Goal: Ask a question: Seek information or help from site administrators or community

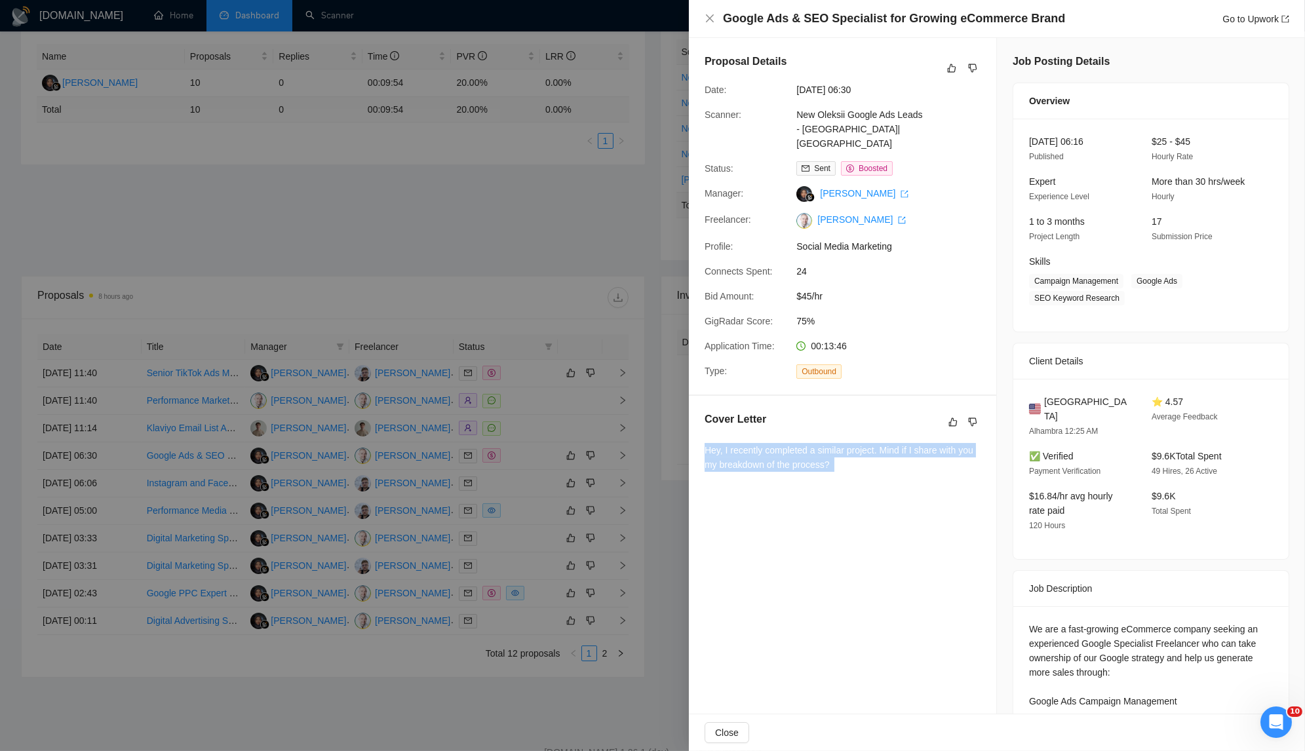
scroll to position [14, 0]
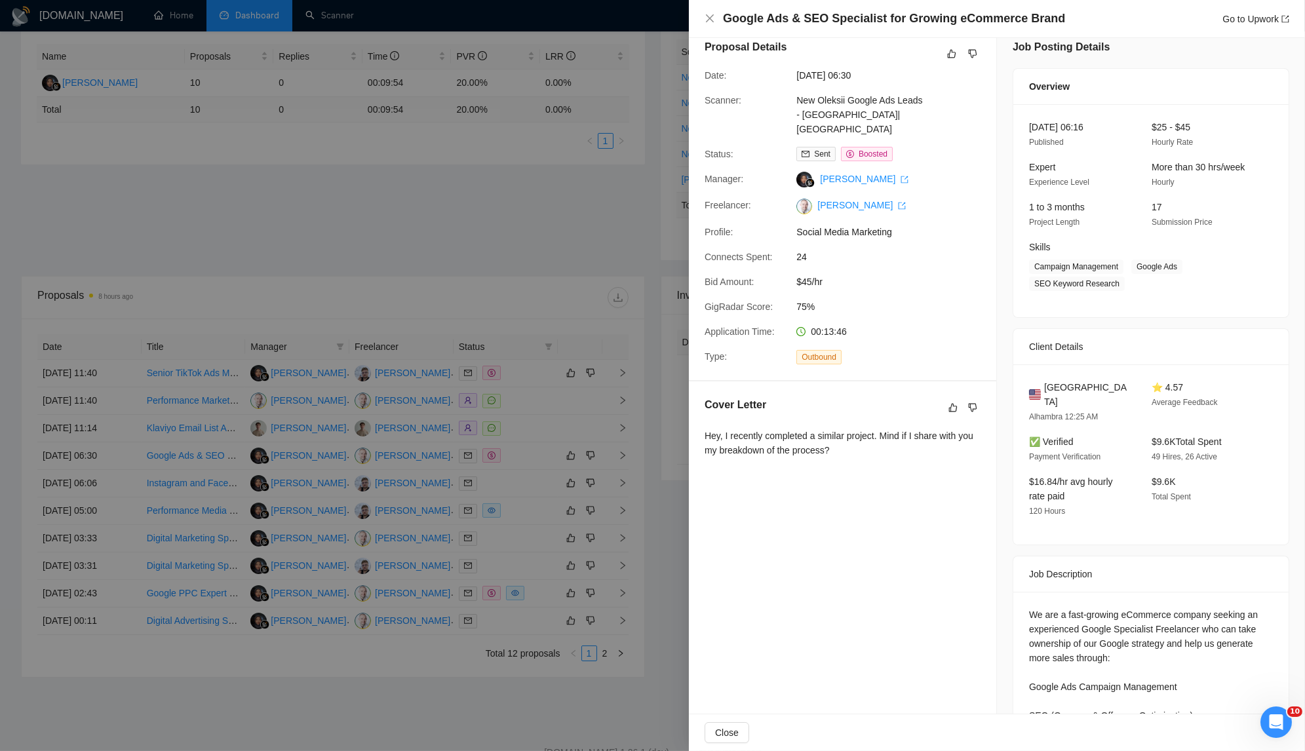
click at [319, 277] on div at bounding box center [652, 375] width 1305 height 751
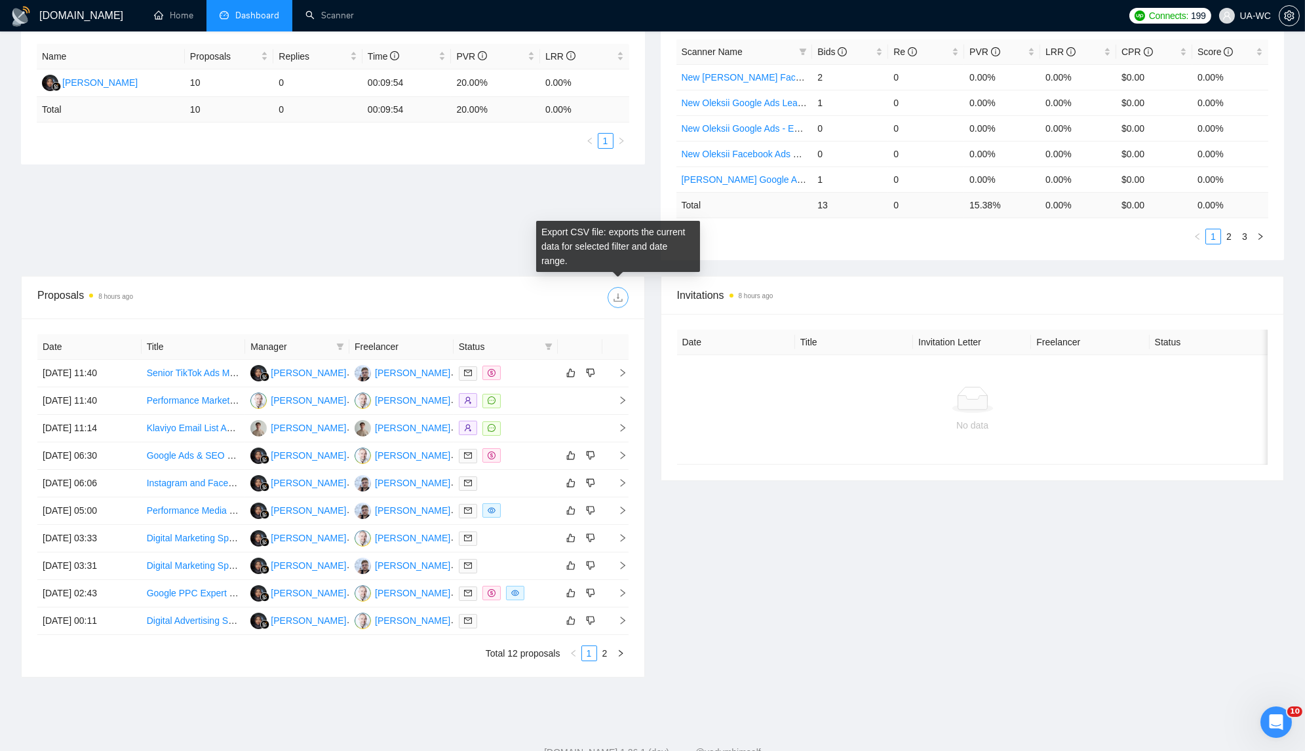
click at [611, 299] on span "download" at bounding box center [618, 297] width 20 height 10
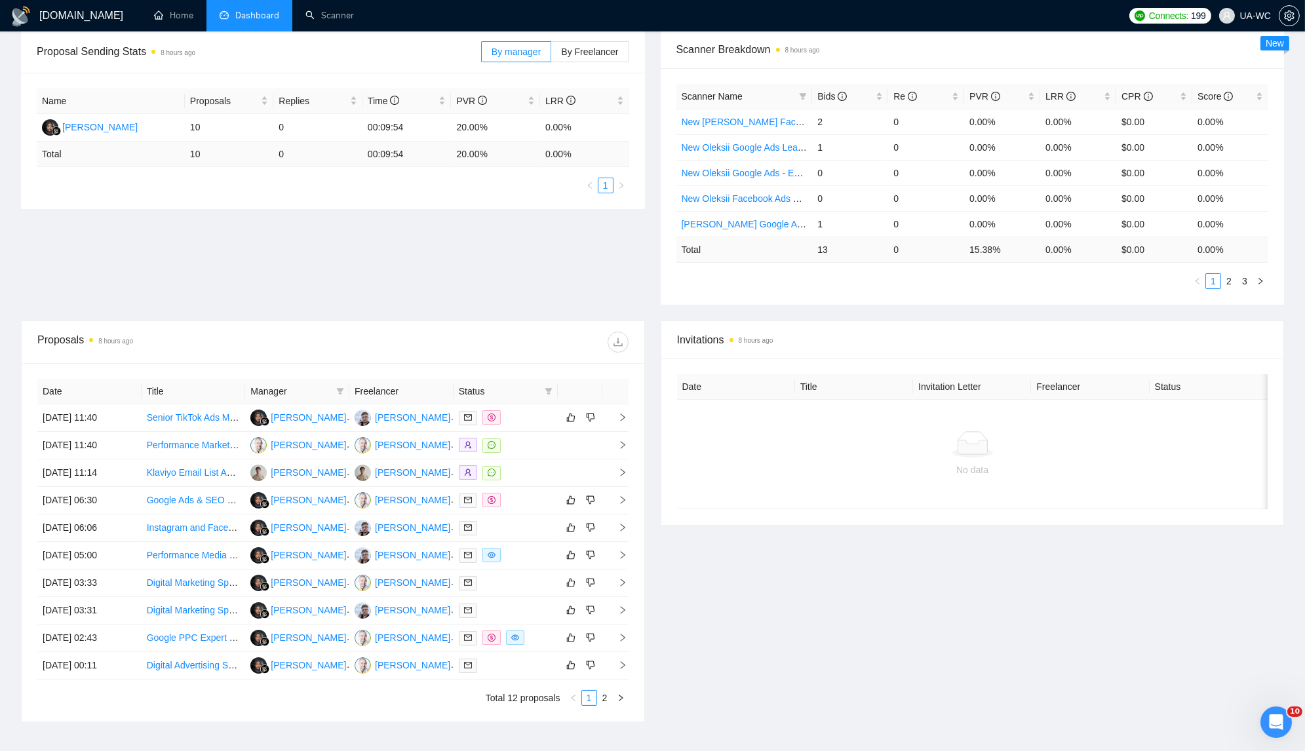
scroll to position [174, 0]
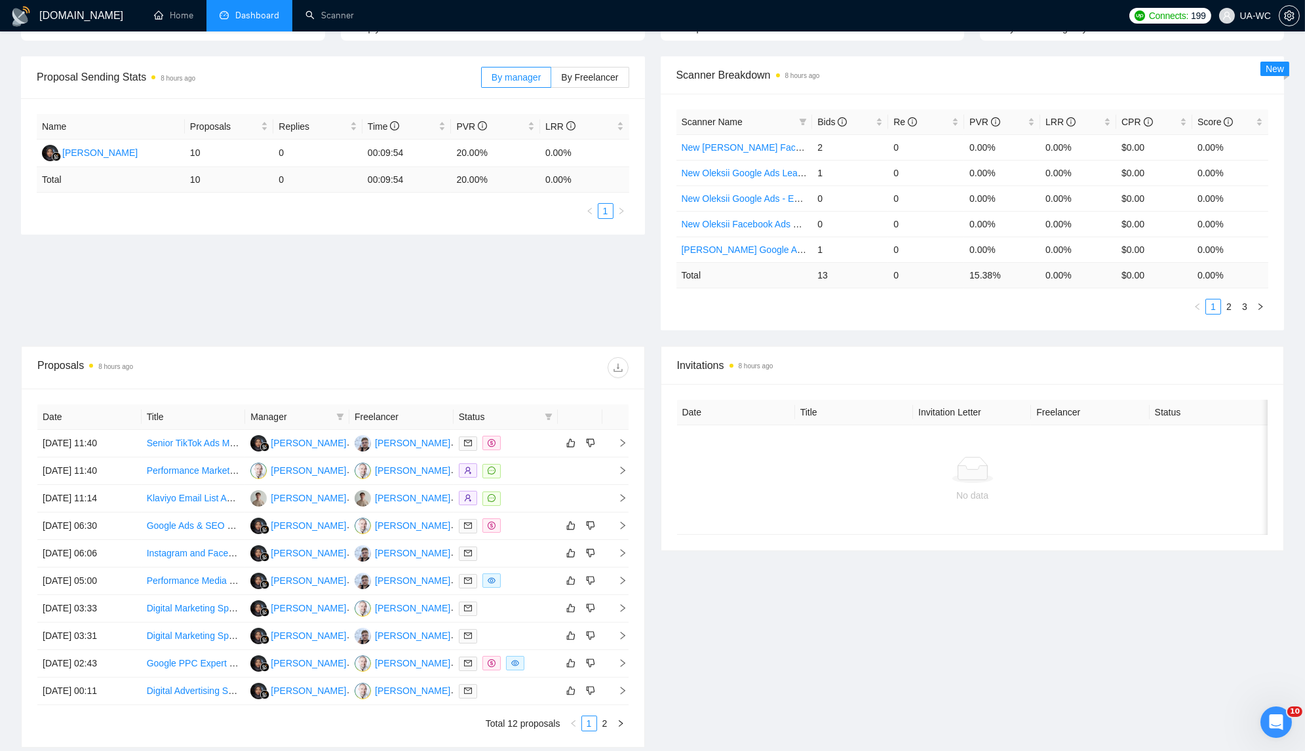
click at [493, 347] on div "Proposals 8 hours ago" at bounding box center [332, 368] width 591 height 42
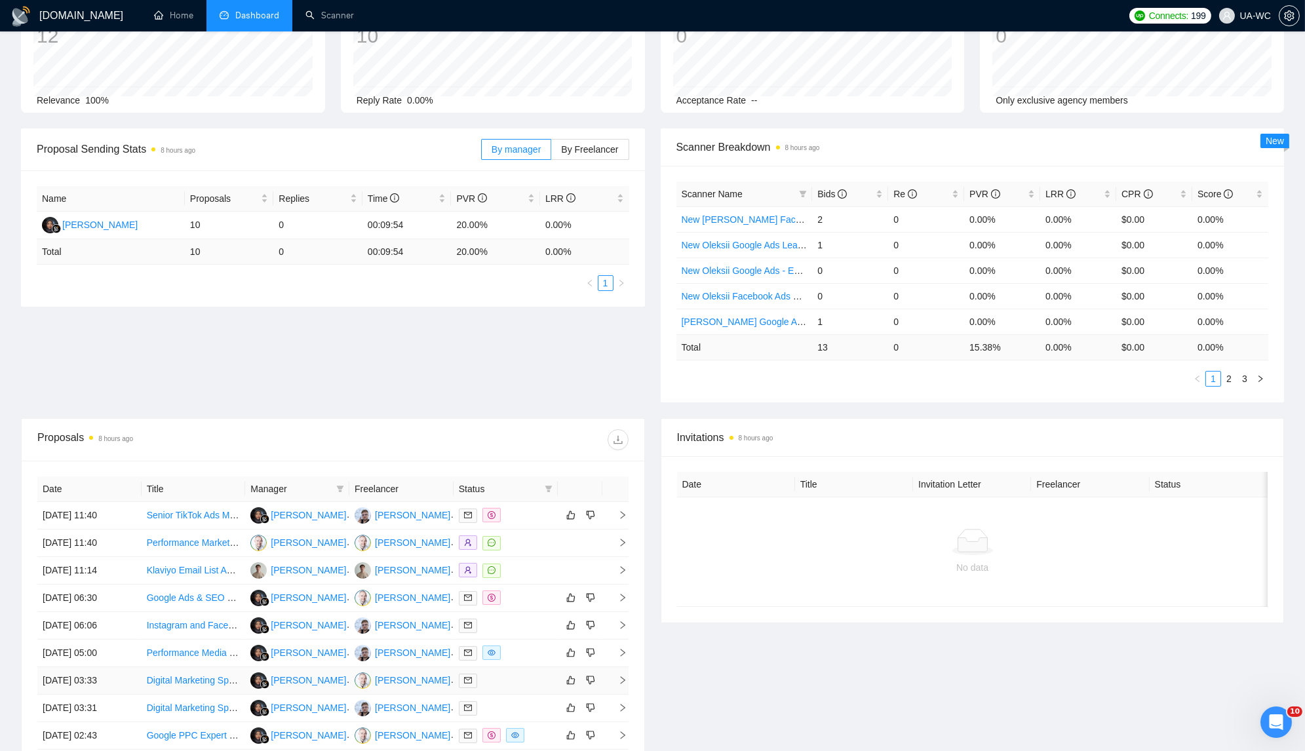
scroll to position [0, 0]
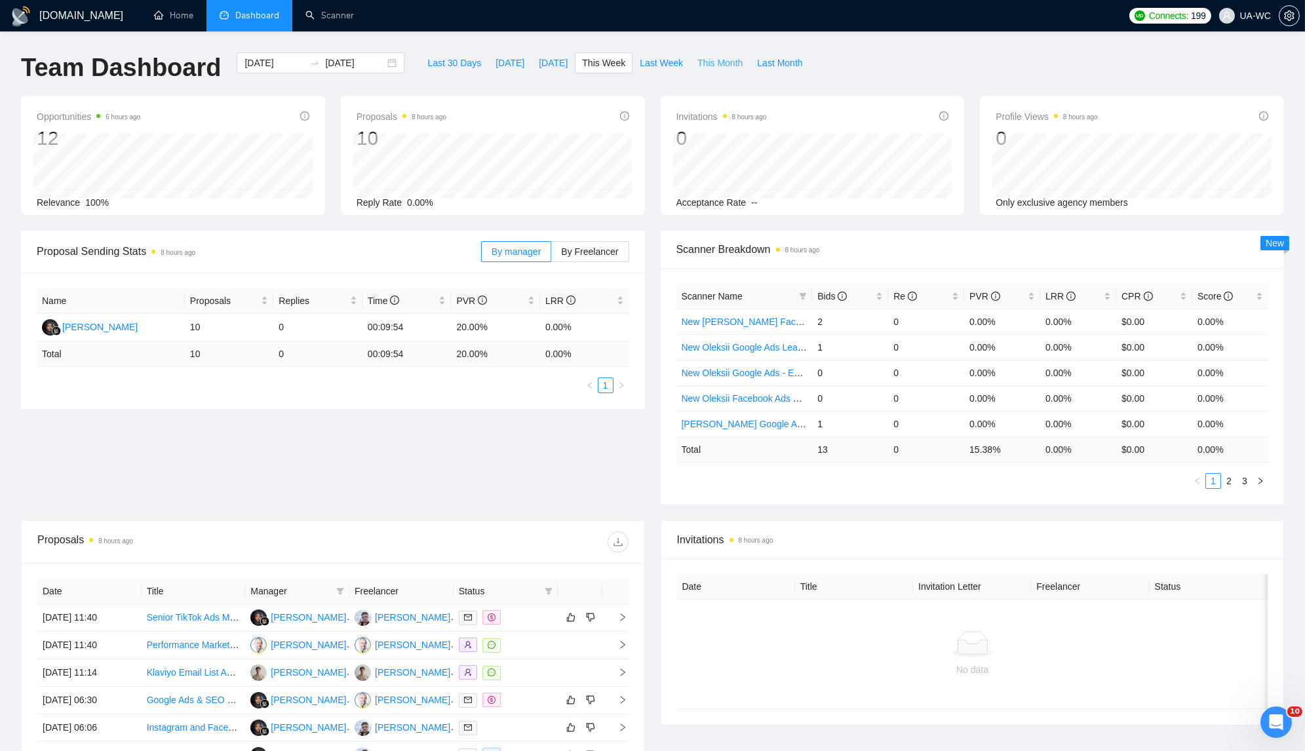
click at [722, 56] on span "This Month" at bounding box center [719, 63] width 45 height 14
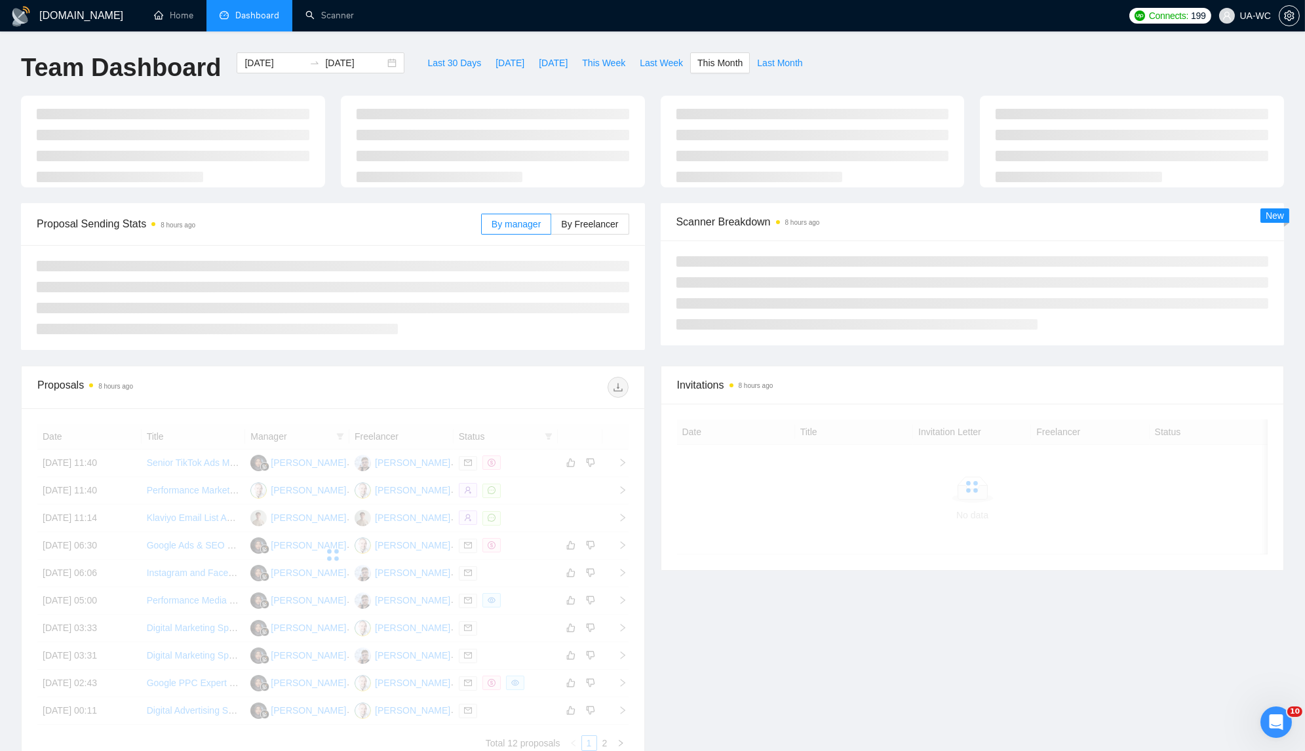
type input "[DATE]"
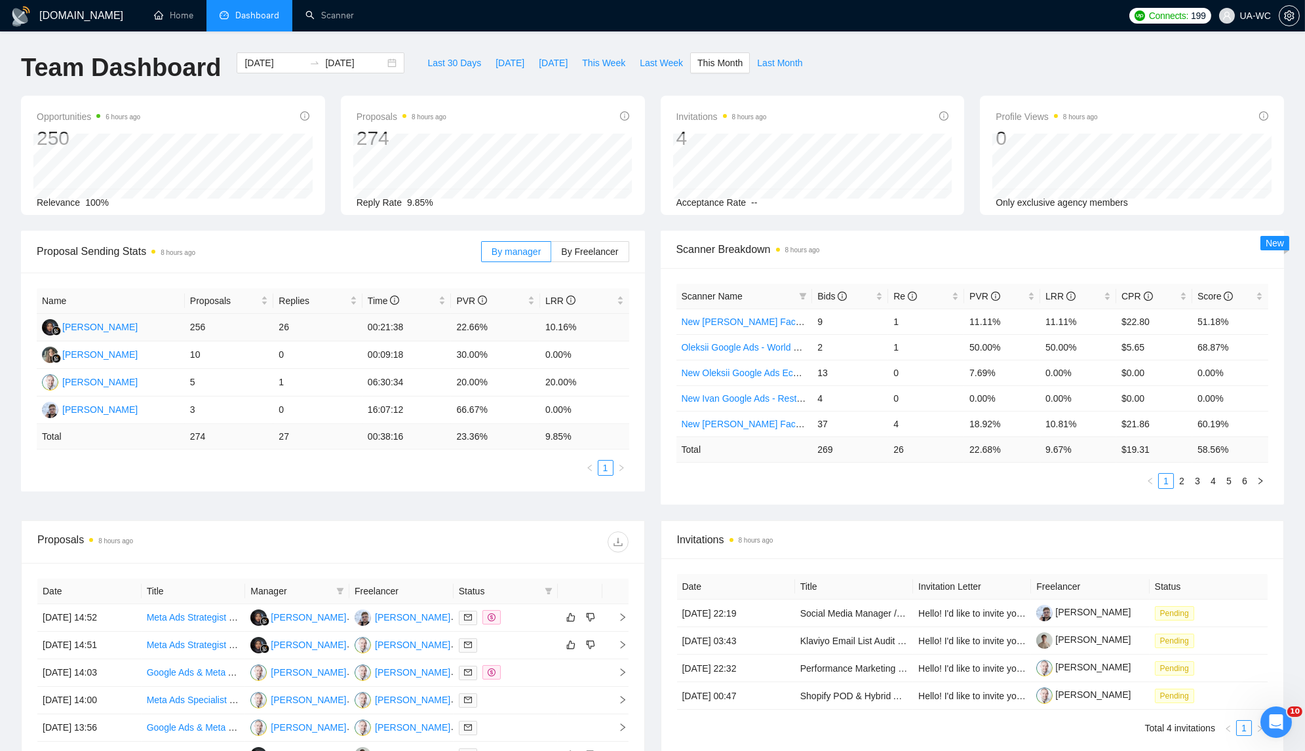
click at [145, 330] on td "[PERSON_NAME]" at bounding box center [111, 328] width 148 height 28
click at [109, 328] on div "[PERSON_NAME]" at bounding box center [99, 327] width 75 height 14
click at [579, 259] on label "By Freelancer" at bounding box center [589, 251] width 77 height 21
click at [551, 255] on input "By Freelancer" at bounding box center [551, 255] width 0 height 0
click at [515, 254] on span "By manager" at bounding box center [516, 251] width 49 height 10
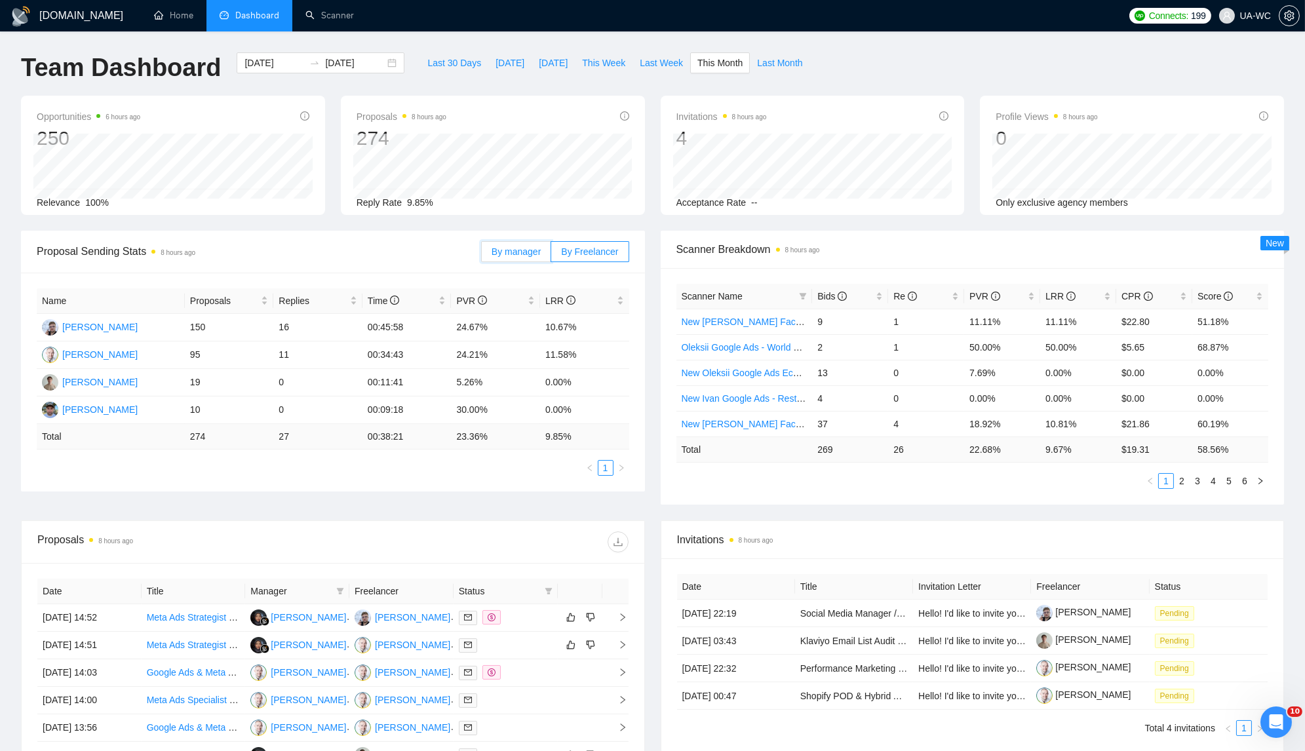
click at [482, 255] on input "By manager" at bounding box center [482, 255] width 0 height 0
click at [1292, 19] on icon "setting" at bounding box center [1289, 15] width 10 height 10
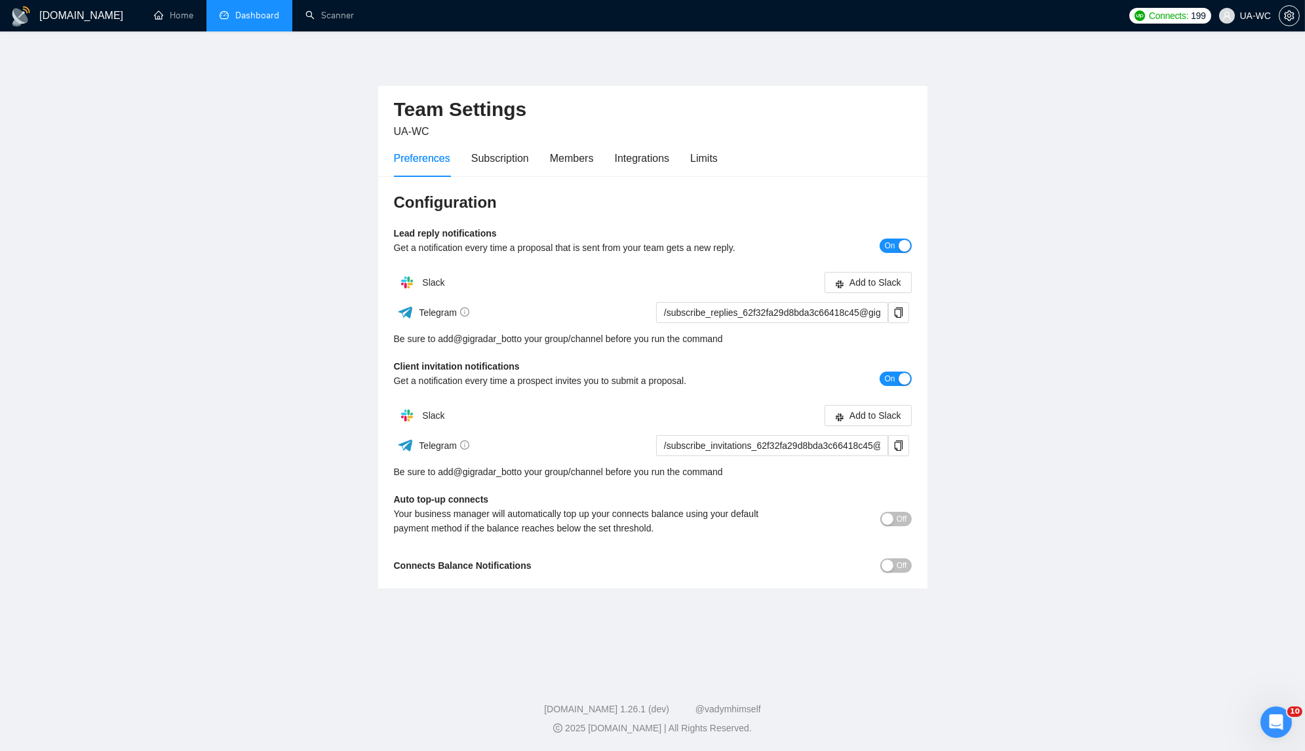
click at [255, 20] on link "Dashboard" at bounding box center [250, 15] width 60 height 11
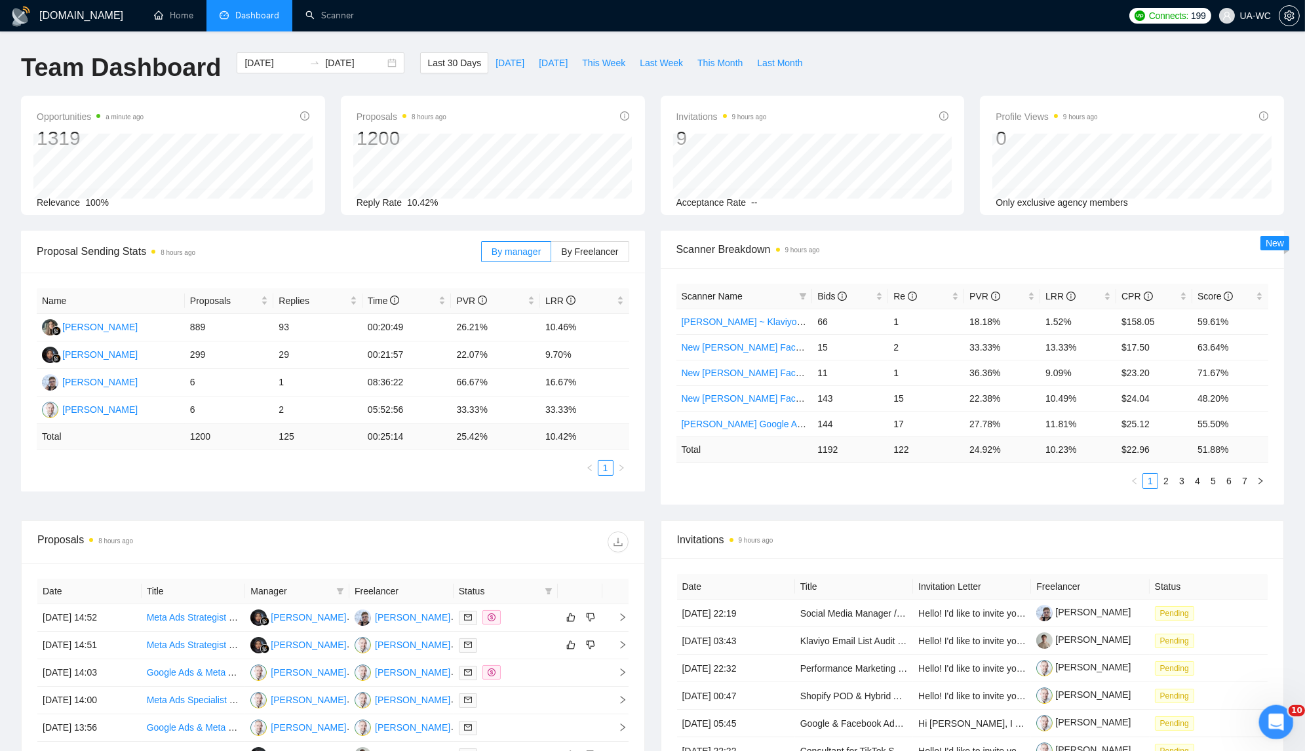
click at [1262, 719] on div "Open Intercom Messenger" at bounding box center [1273, 720] width 43 height 43
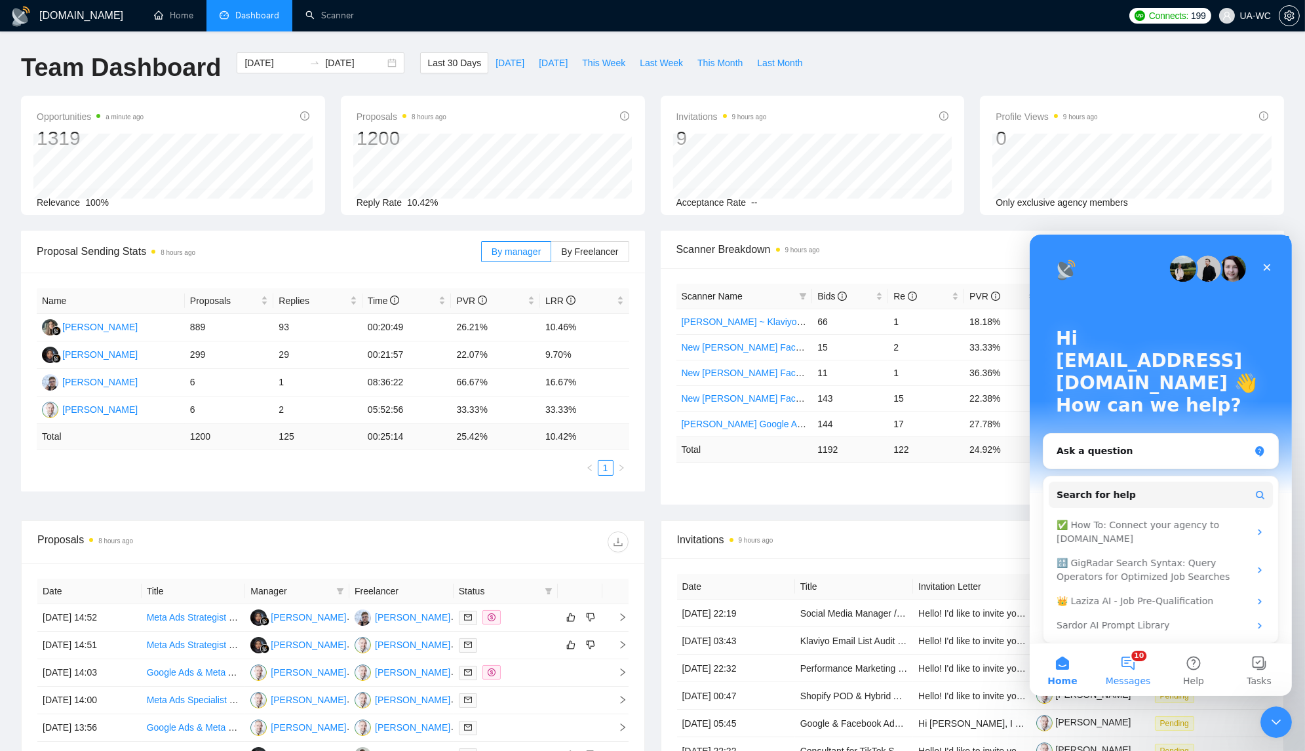
click at [1119, 661] on button "10 Messages" at bounding box center [1127, 669] width 66 height 52
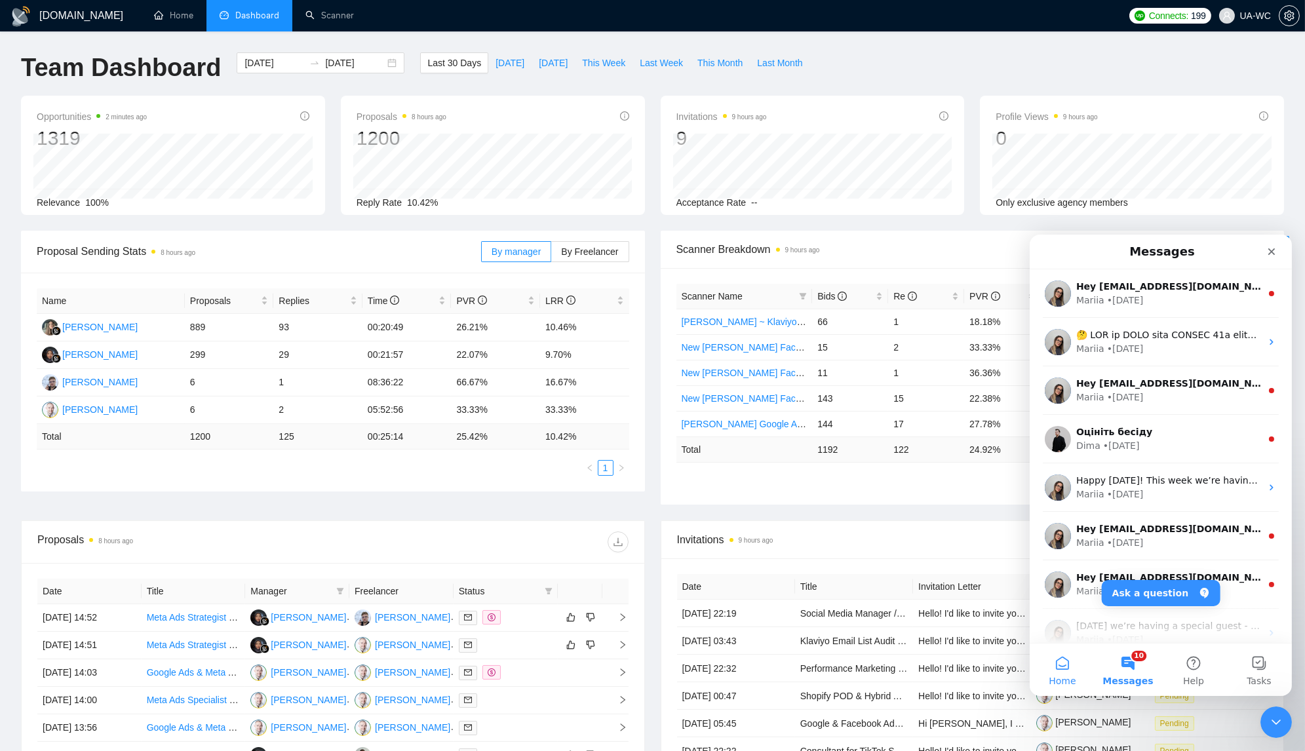
click at [1066, 665] on button "Home" at bounding box center [1062, 669] width 66 height 52
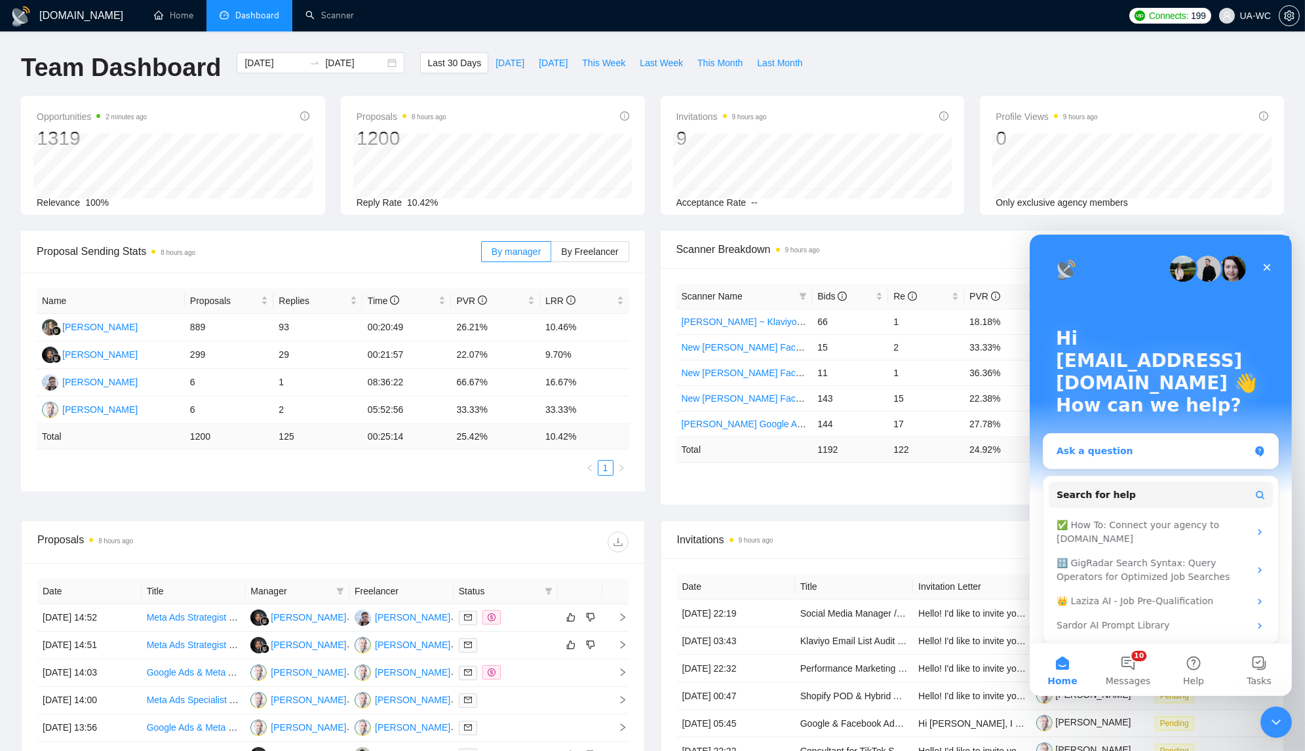
click at [1117, 444] on div "Ask a question" at bounding box center [1152, 451] width 193 height 14
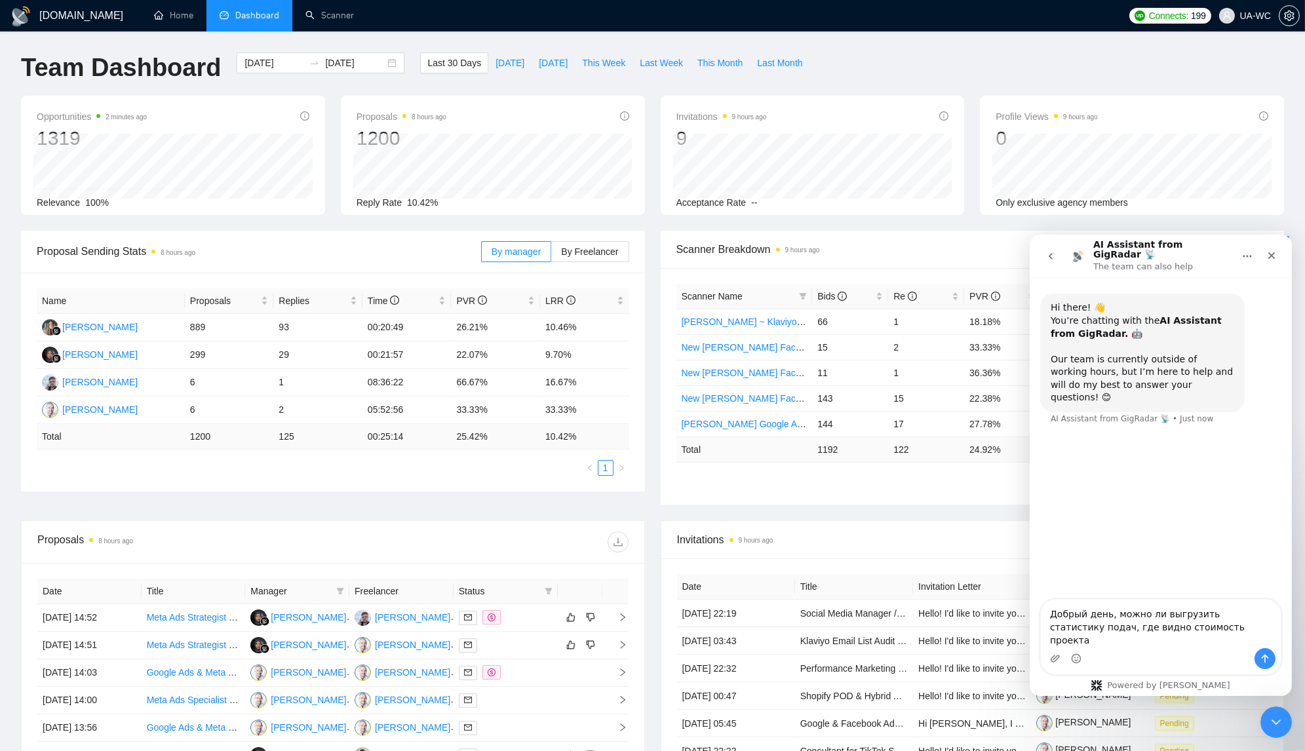
type textarea "Добрый день, можно ли выгрузить статистику подач, где видно стоимость проекта?"
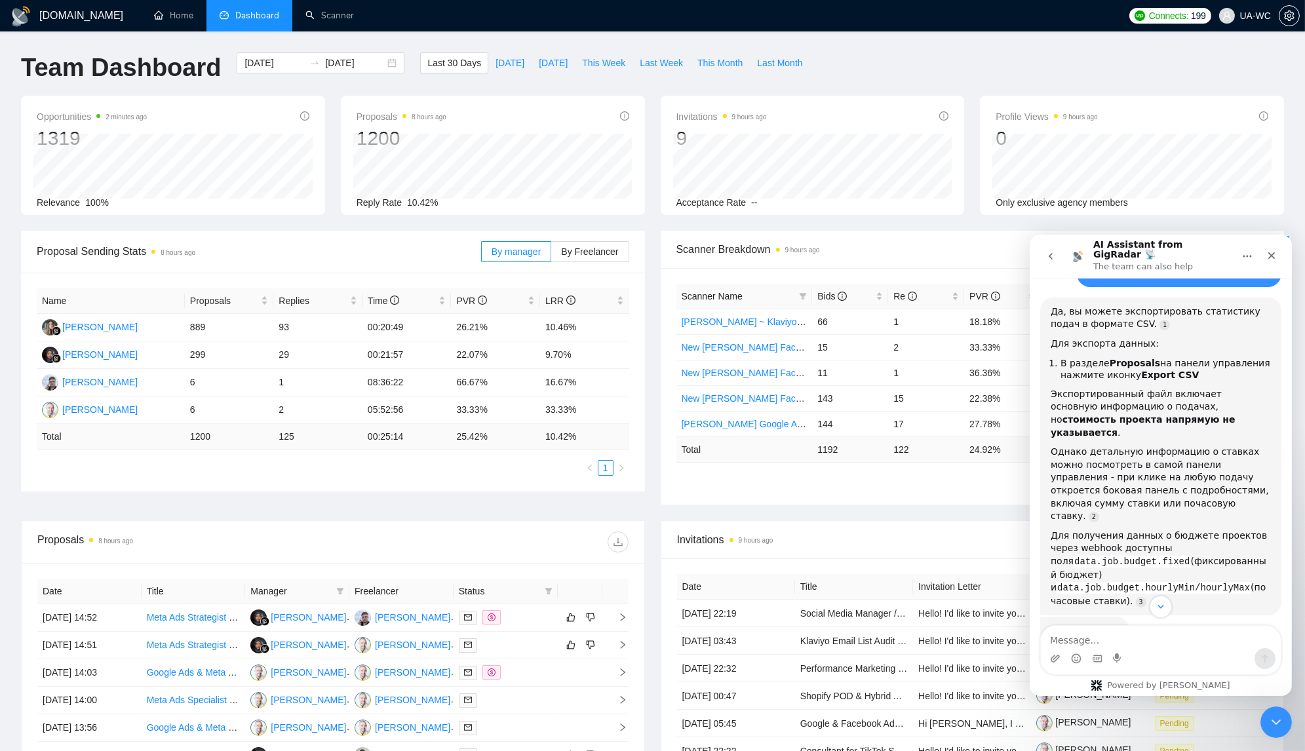
scroll to position [189, 0]
click at [1278, 250] on div "Close" at bounding box center [1271, 255] width 24 height 24
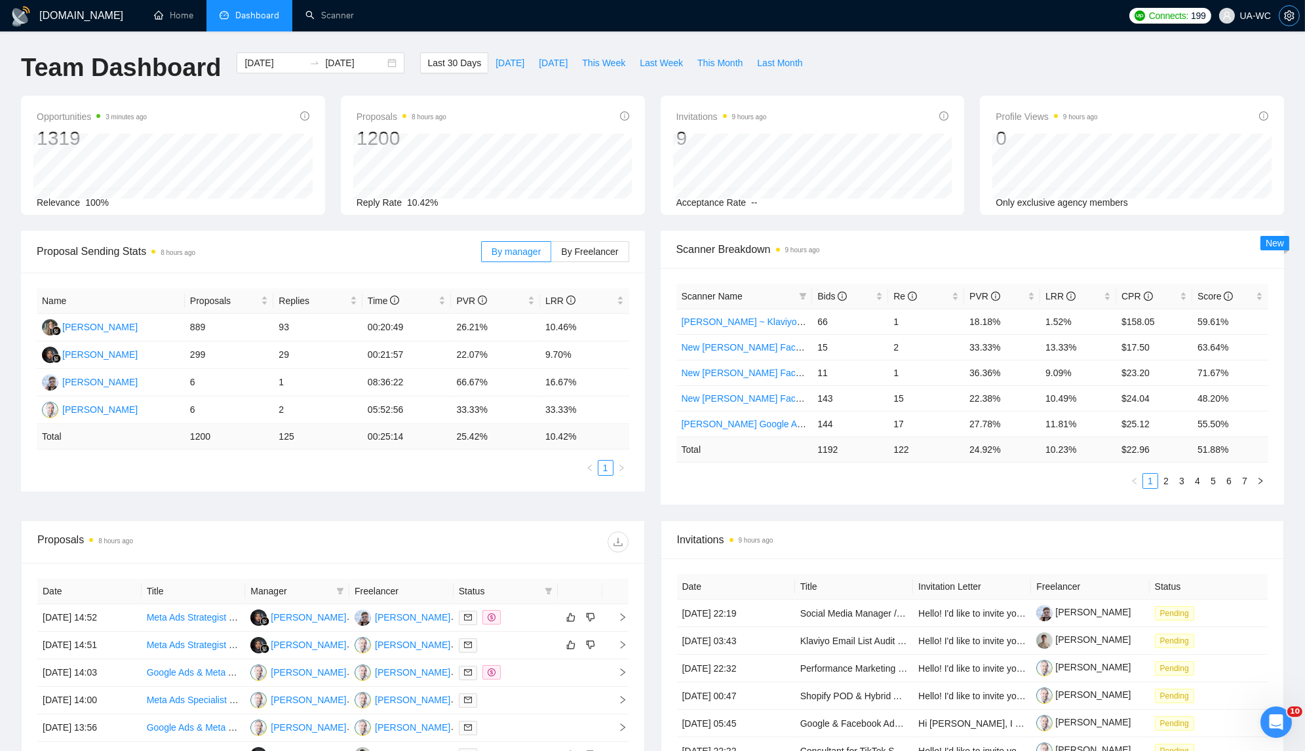
click at [1290, 19] on icon "setting" at bounding box center [1289, 15] width 10 height 10
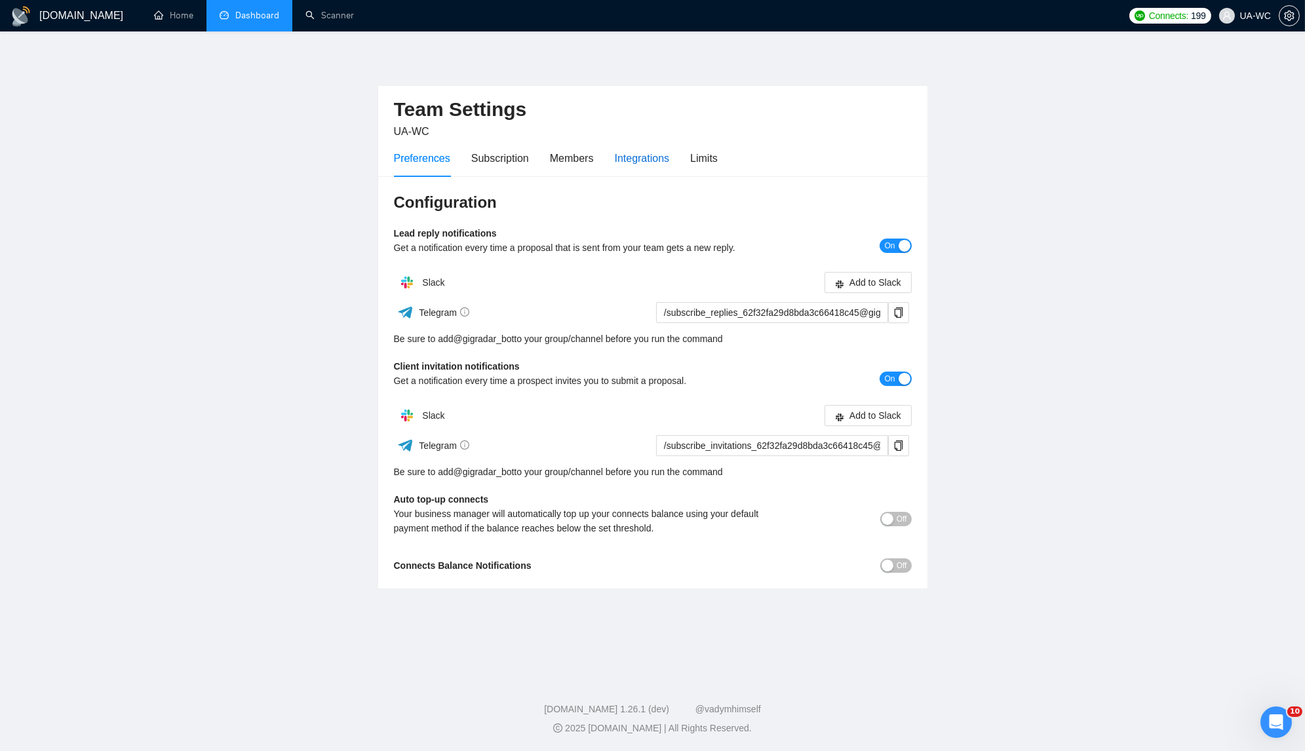
click at [666, 159] on div "Integrations" at bounding box center [642, 158] width 55 height 16
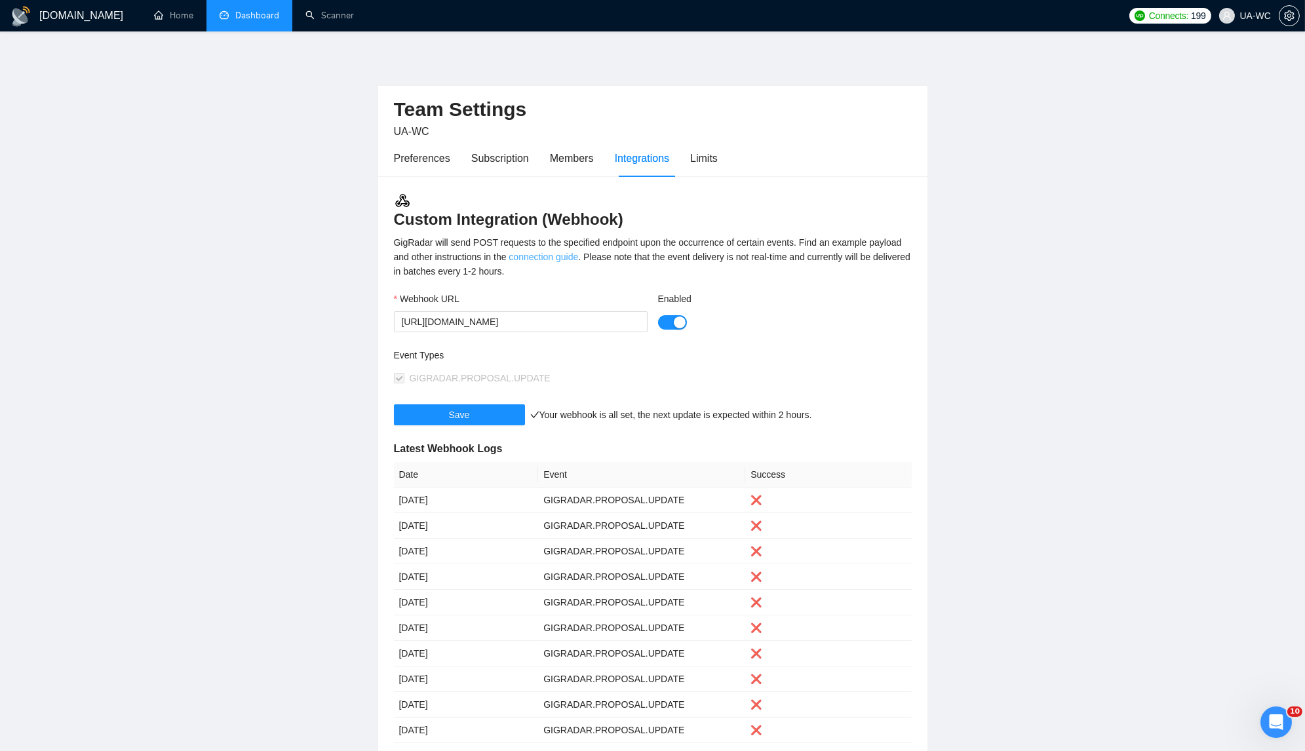
click at [578, 257] on link "connection guide" at bounding box center [543, 257] width 69 height 10
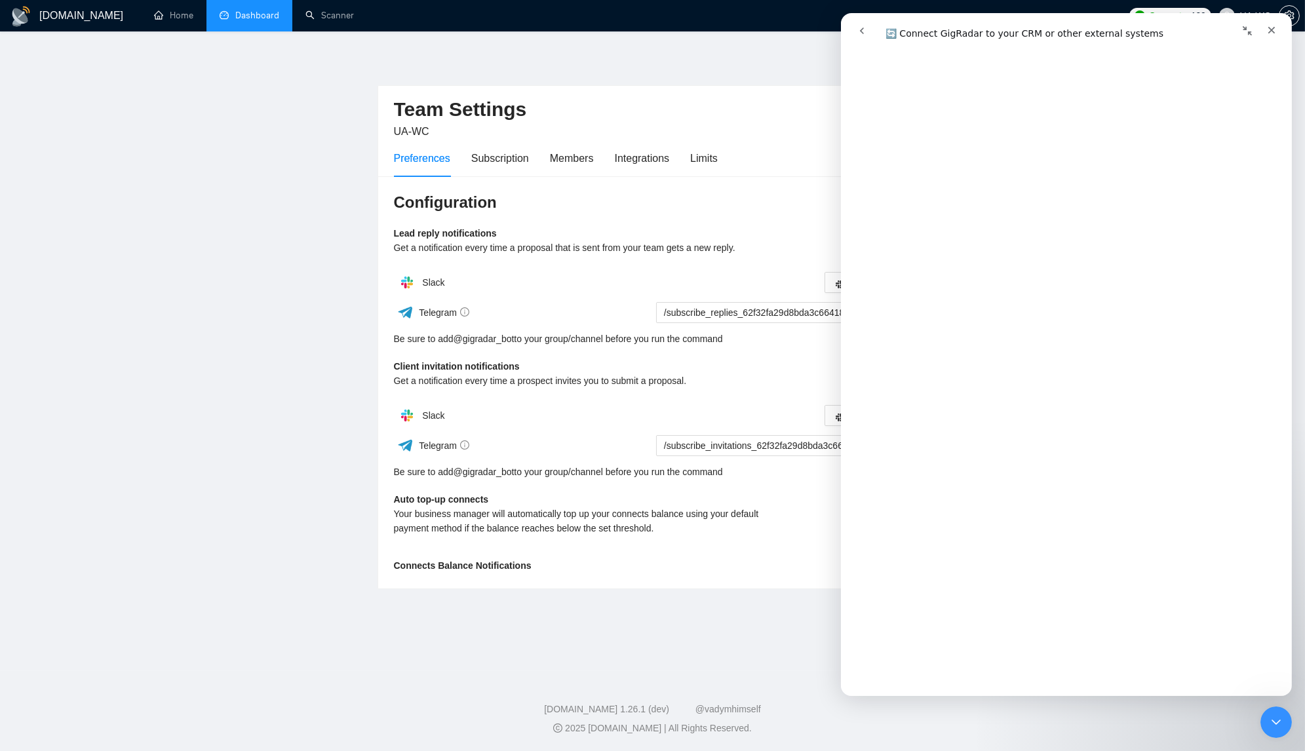
scroll to position [710, 0]
